Goal: Navigation & Orientation: Find specific page/section

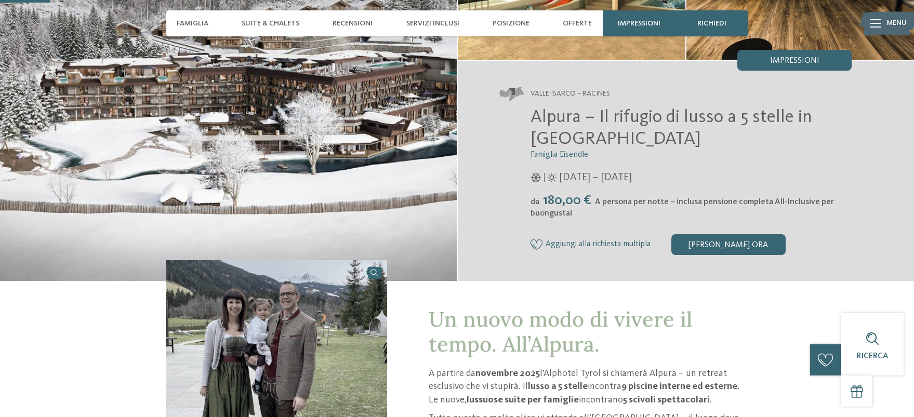
scroll to position [121, 0]
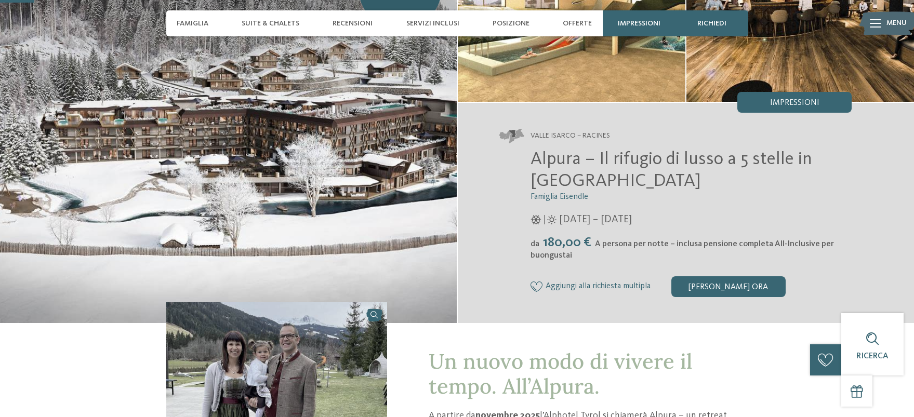
click at [302, 201] on img at bounding box center [228, 127] width 457 height 392
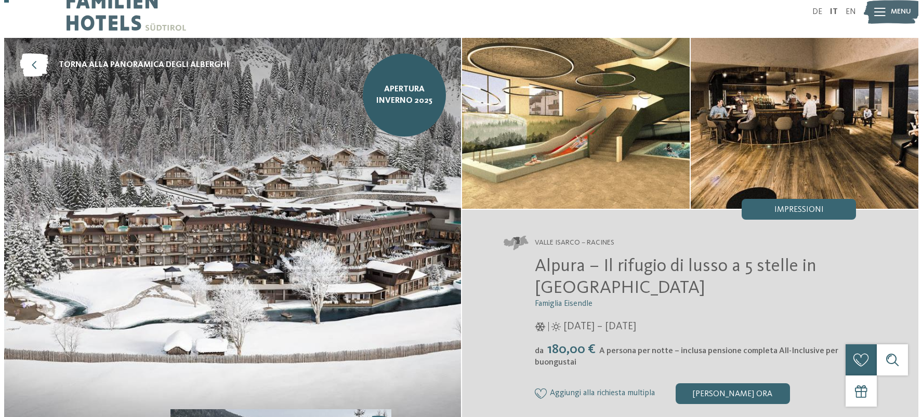
scroll to position [12, 0]
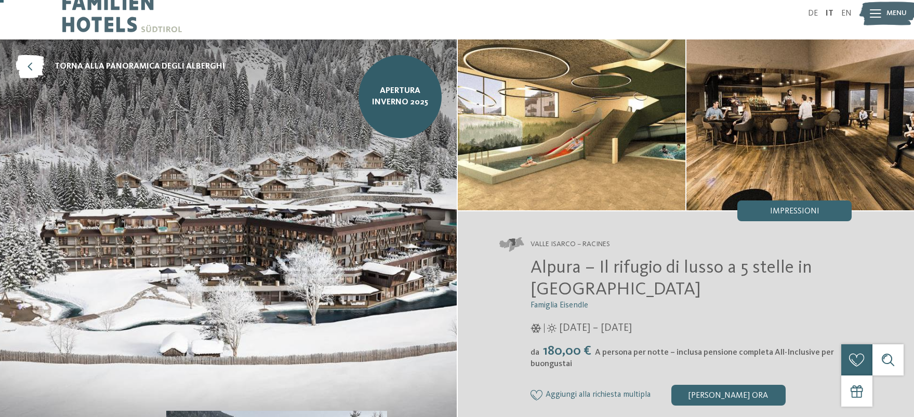
click at [535, 159] on img at bounding box center [572, 124] width 228 height 171
click at [368, 112] on link "Apertura inverno 2025" at bounding box center [399, 96] width 83 height 83
click at [889, 11] on span "Menu" at bounding box center [896, 13] width 20 height 10
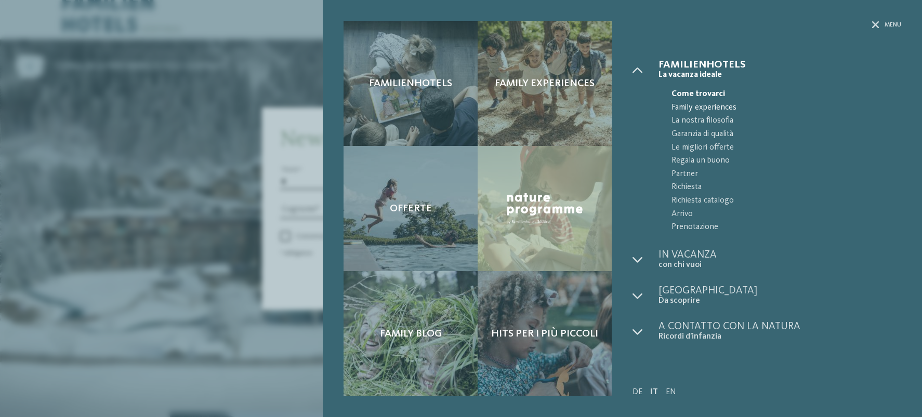
click at [698, 106] on span "Family experiences" at bounding box center [786, 108] width 230 height 14
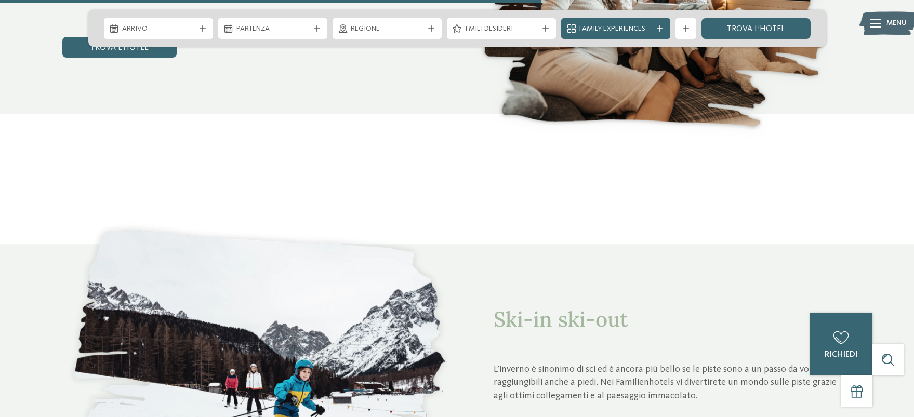
scroll to position [2763, 0]
